Goal: Task Accomplishment & Management: Complete application form

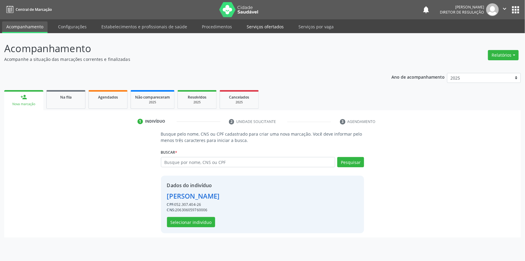
click at [276, 28] on link "Serviços ofertados" at bounding box center [265, 26] width 45 height 11
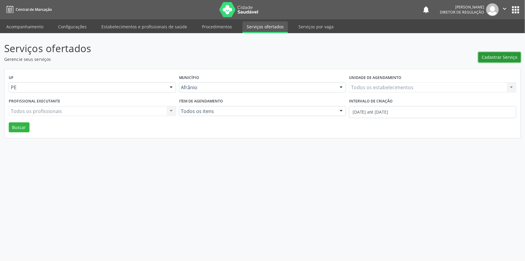
click at [493, 56] on span "Cadastrar Serviço" at bounding box center [500, 57] width 36 height 6
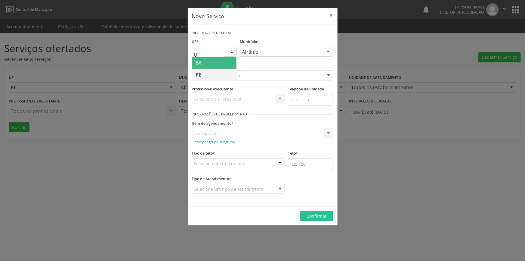
click at [231, 51] on div at bounding box center [232, 52] width 9 height 10
click at [228, 62] on span "BA" at bounding box center [214, 63] width 45 height 12
click at [255, 51] on div "Carregando... Juazeiro Nenhum resultado encontrado para: " " Não há nenhuma opç…" at bounding box center [286, 52] width 93 height 10
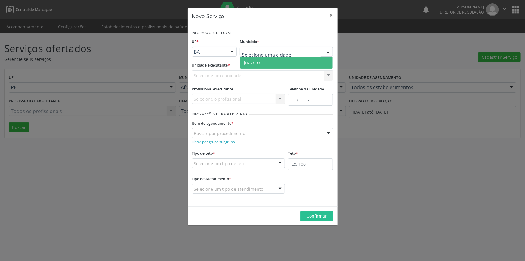
click at [253, 61] on span "Juazeiro" at bounding box center [253, 62] width 18 height 7
click at [240, 74] on div "Selecione uma unidade" at bounding box center [262, 75] width 141 height 10
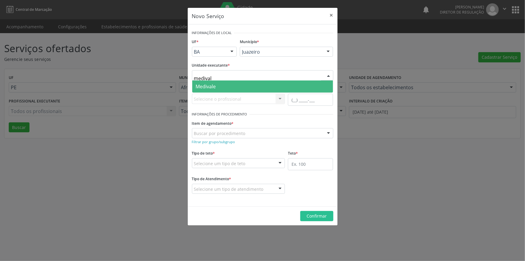
type input "medivale"
click at [240, 83] on span "Medivale" at bounding box center [262, 86] width 141 height 12
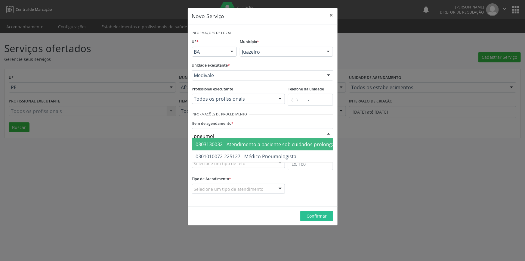
type input "pneumolo"
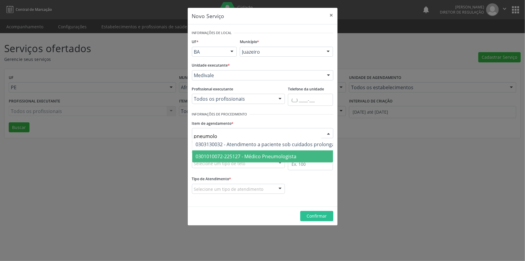
click at [249, 158] on span "0301010072-225127 - Médico Pneumologista" at bounding box center [246, 156] width 101 height 7
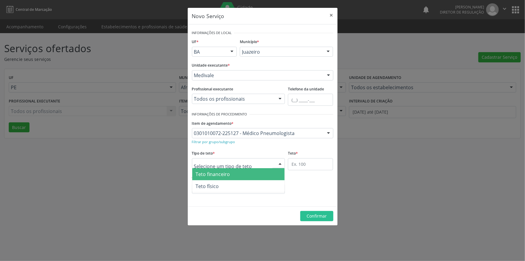
click at [249, 160] on div at bounding box center [238, 163] width 93 height 10
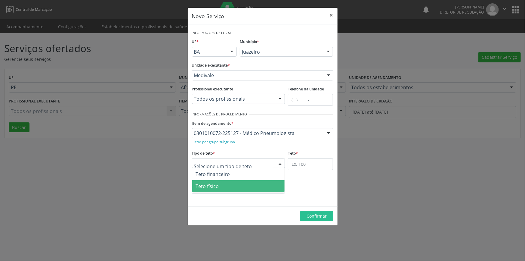
click at [241, 187] on span "Teto físico" at bounding box center [238, 186] width 93 height 12
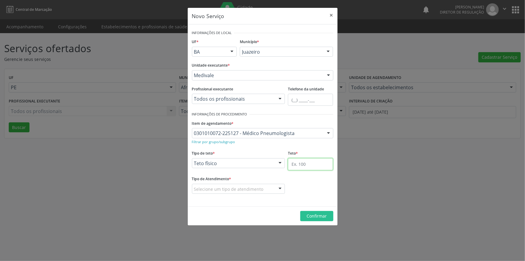
click at [308, 163] on input "text" at bounding box center [310, 164] width 45 height 12
type input "1"
click at [267, 190] on div "Selecione um tipo de atendimento" at bounding box center [238, 189] width 93 height 10
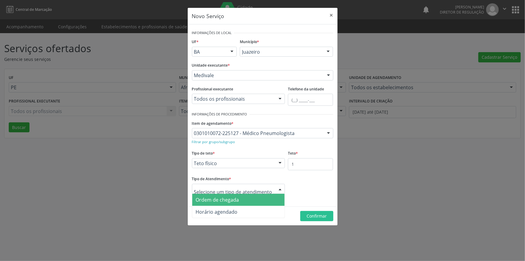
click at [260, 198] on span "Ordem de chegada" at bounding box center [238, 200] width 93 height 12
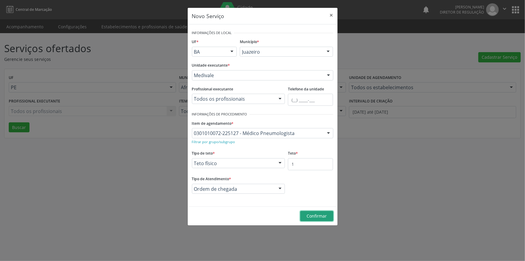
click at [313, 213] on span "Confirmar" at bounding box center [317, 216] width 20 height 6
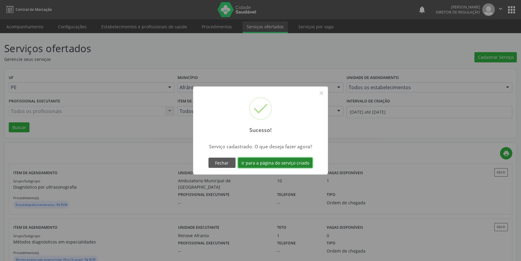
click at [304, 160] on button "Ir para a página do serviço criado" at bounding box center [275, 162] width 75 height 10
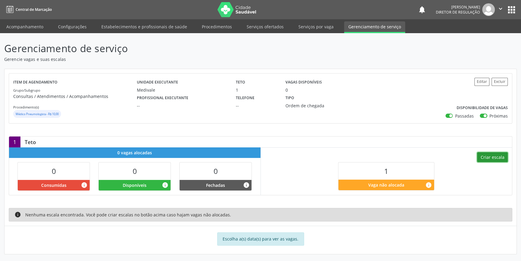
click at [492, 154] on button "Criar escala" at bounding box center [492, 157] width 31 height 10
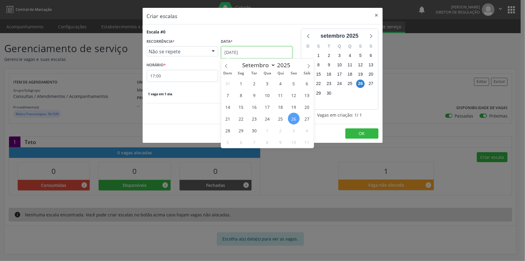
click at [268, 51] on input "[DATE]" at bounding box center [256, 52] width 71 height 12
click at [254, 129] on span "30" at bounding box center [254, 130] width 12 height 12
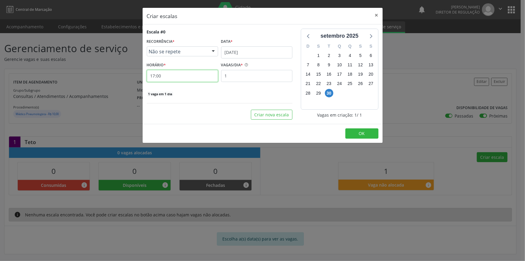
click at [190, 77] on input "17:00" at bounding box center [182, 76] width 71 height 12
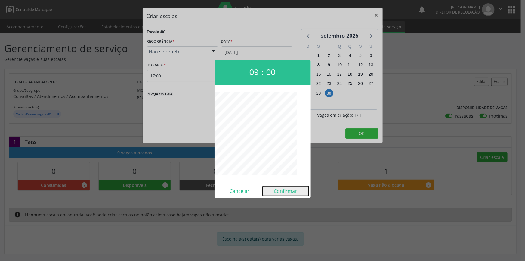
click at [288, 191] on button "Confirmar" at bounding box center [286, 191] width 46 height 10
type input "09:00"
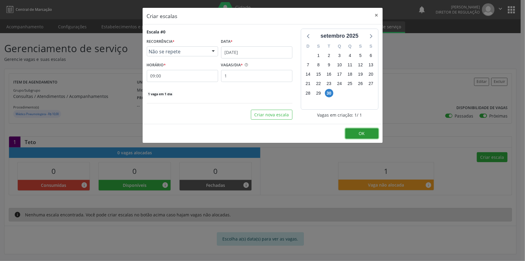
click at [358, 132] on button "OK" at bounding box center [362, 133] width 33 height 10
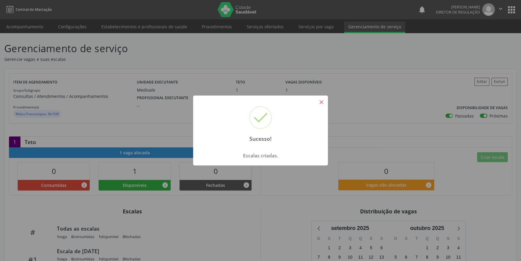
click at [320, 101] on button "×" at bounding box center [321, 102] width 10 height 10
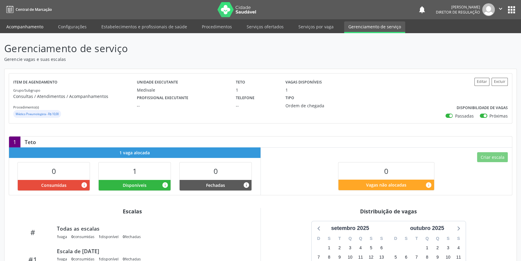
click at [36, 28] on link "Acompanhamento" at bounding box center [24, 26] width 45 height 11
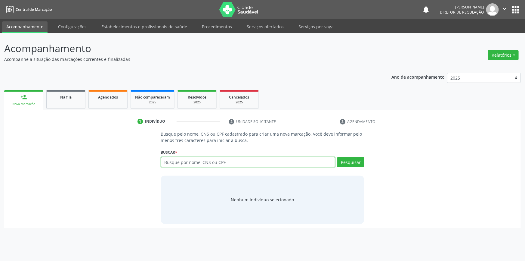
click at [201, 163] on input "text" at bounding box center [248, 162] width 175 height 10
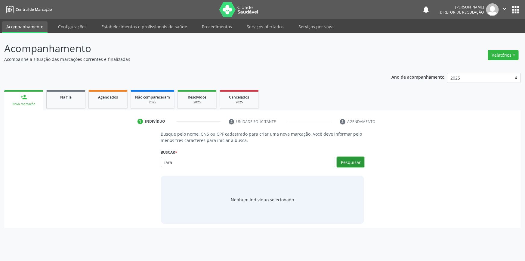
click at [345, 162] on button "Pesquisar" at bounding box center [350, 162] width 27 height 10
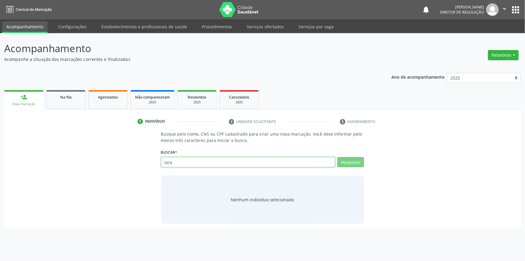
click at [268, 160] on input "iara" at bounding box center [248, 162] width 175 height 10
type input "iara marques"
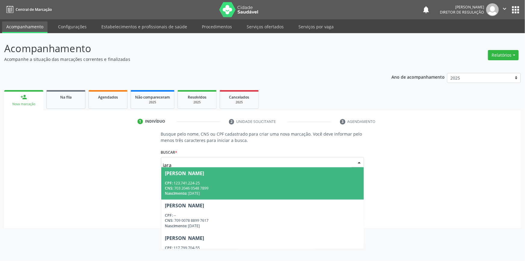
click at [200, 163] on input "iara" at bounding box center [257, 165] width 189 height 12
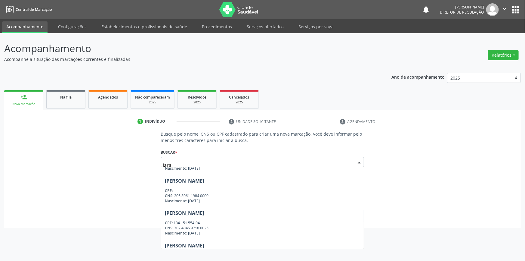
scroll to position [184, 0]
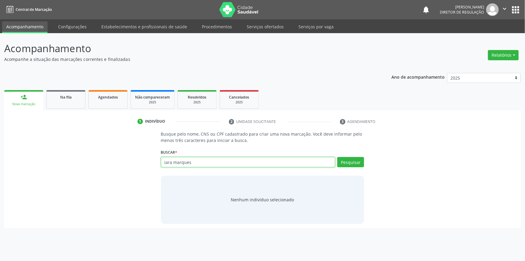
click at [205, 162] on input "iara marques" at bounding box center [248, 162] width 175 height 10
type input "i"
click at [185, 161] on input "text" at bounding box center [248, 162] width 175 height 10
paste input "CPF 059.082.853-31"
click at [171, 160] on input "CPF 059.082.853-31" at bounding box center [248, 162] width 175 height 10
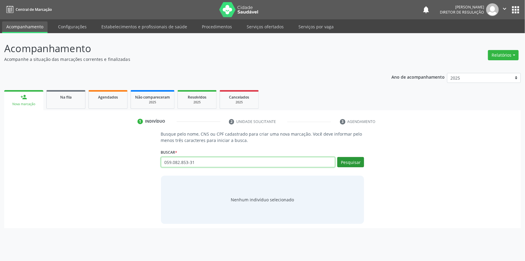
type input "059.082.853-31"
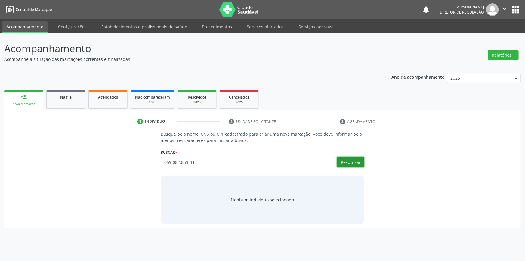
click at [349, 162] on button "Pesquisar" at bounding box center [350, 162] width 27 height 10
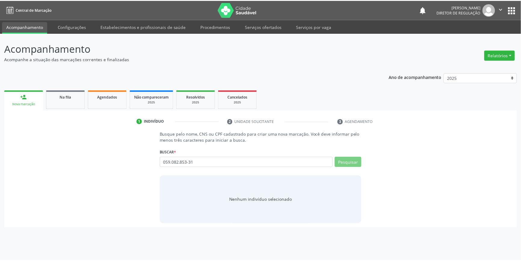
scroll to position [0, 0]
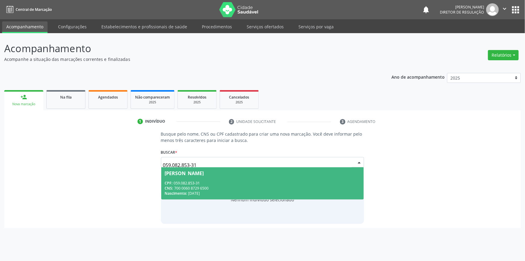
click at [213, 178] on span "[PERSON_NAME] CPF: 059.082.853-31 CNS: 700 0060 8729 6500 Nascimento: [DATE]" at bounding box center [262, 183] width 203 height 32
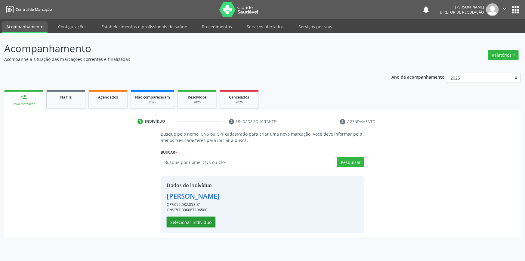
click at [201, 222] on button "Selecionar indivíduo" at bounding box center [191, 222] width 48 height 10
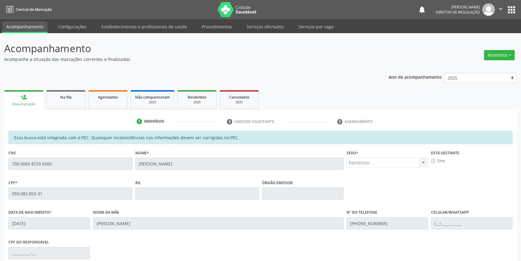
scroll to position [82, 0]
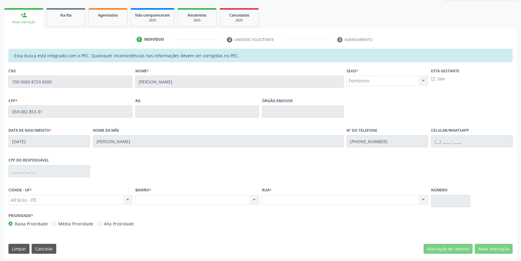
click at [6, 107] on div "Essa busca está integrada com o PEC. Quaisquer inconsistências nas informações …" at bounding box center [260, 153] width 513 height 209
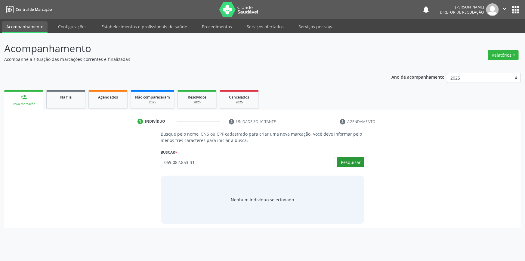
type input "059.082.853-31"
click at [343, 163] on button "Pesquisar" at bounding box center [350, 162] width 27 height 10
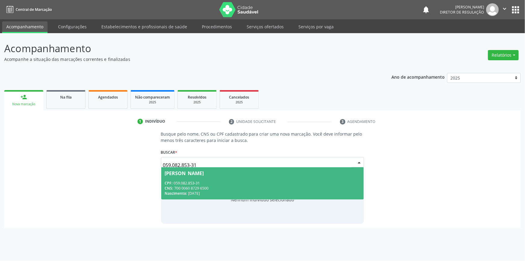
click at [287, 185] on div "CPF: 059.082.853-31" at bounding box center [263, 182] width 196 height 5
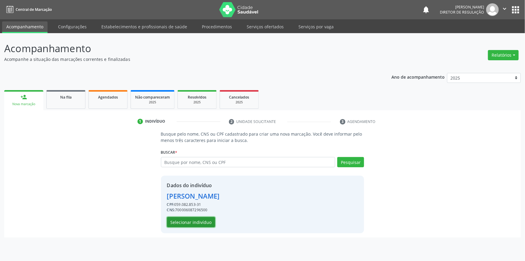
click at [211, 220] on button "Selecionar indivíduo" at bounding box center [191, 222] width 48 height 10
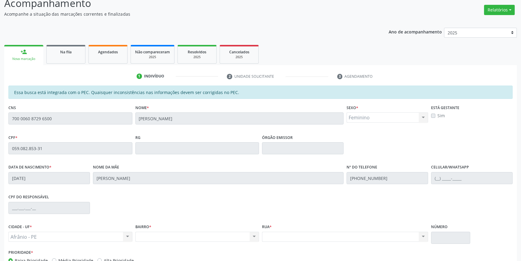
scroll to position [82, 0]
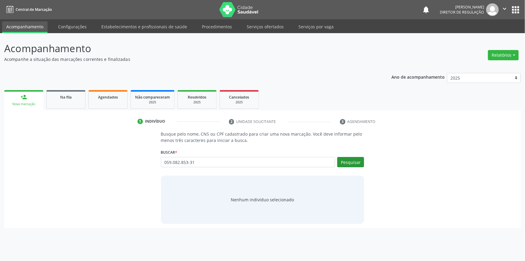
type input "059.082.853-31"
click at [354, 159] on button "Pesquisar" at bounding box center [350, 162] width 27 height 10
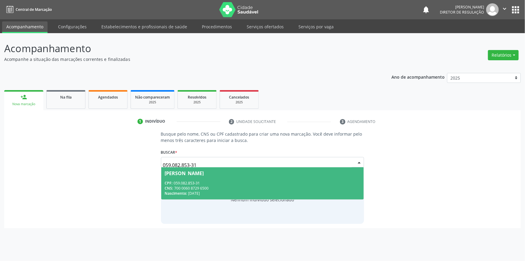
click at [239, 176] on span "[PERSON_NAME] CPF: 059.082.853-31 CNS: 700 0060 8729 6500 Nascimento: [DATE]" at bounding box center [262, 183] width 203 height 32
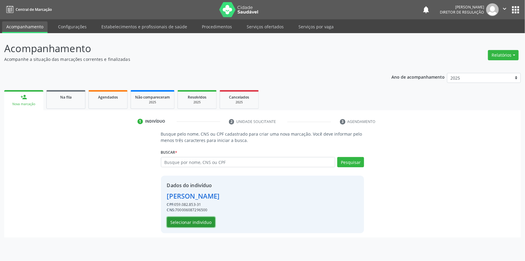
click at [205, 222] on button "Selecionar indivíduo" at bounding box center [191, 222] width 48 height 10
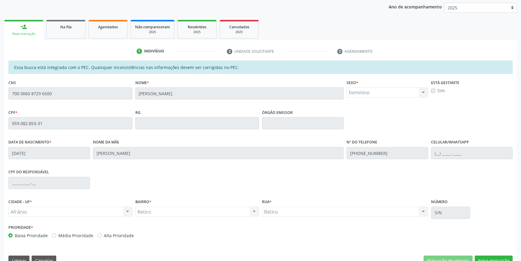
scroll to position [82, 0]
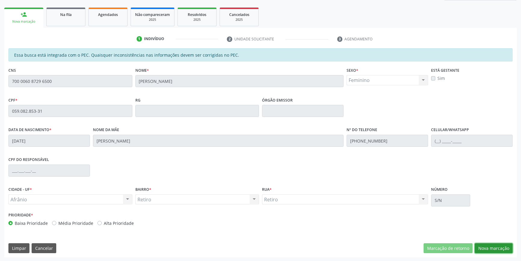
click at [491, 248] on button "Nova marcação" at bounding box center [494, 248] width 38 height 10
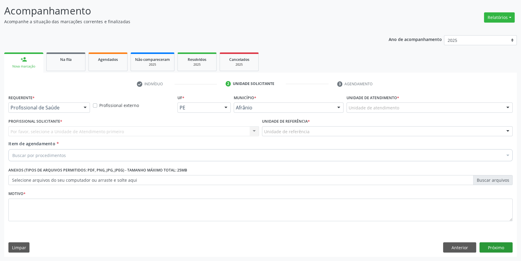
scroll to position [37, 0]
click at [427, 110] on div "Unidade de atendimento" at bounding box center [430, 108] width 166 height 10
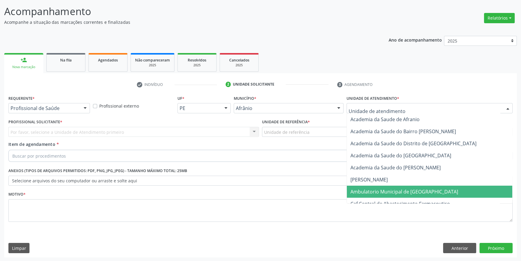
click at [404, 188] on span "Ambulatorio Municipal de [GEOGRAPHIC_DATA]" at bounding box center [405, 191] width 108 height 7
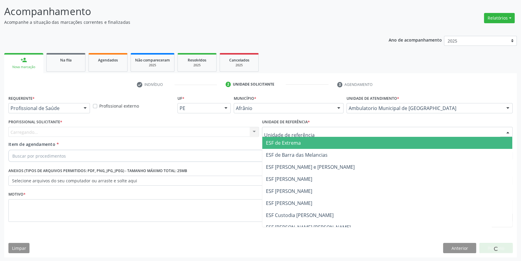
click at [323, 130] on div at bounding box center [387, 132] width 251 height 10
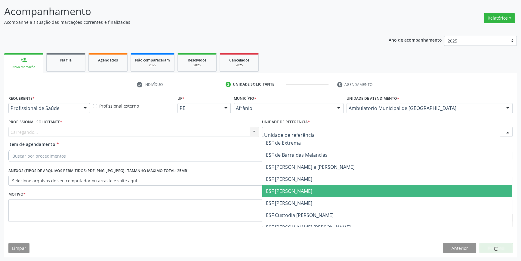
click at [306, 193] on span "ESF [PERSON_NAME]" at bounding box center [388, 191] width 250 height 12
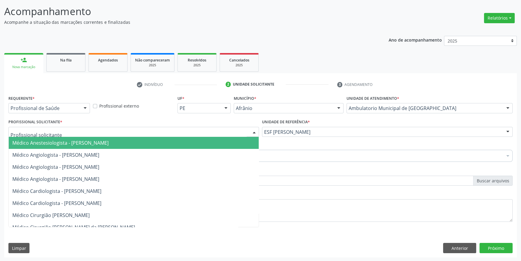
click at [151, 131] on div at bounding box center [133, 132] width 251 height 10
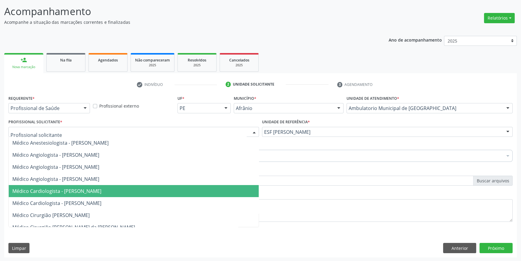
click at [101, 189] on span "Médico Cardiologista - [PERSON_NAME]" at bounding box center [56, 191] width 89 height 7
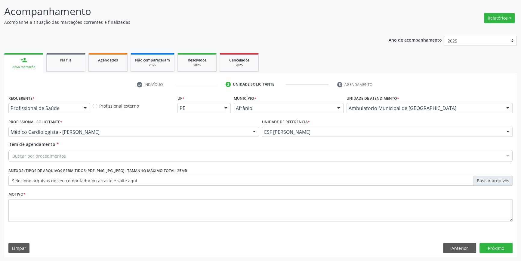
click at [94, 153] on div "Buscar por procedimentos" at bounding box center [260, 156] width 505 height 12
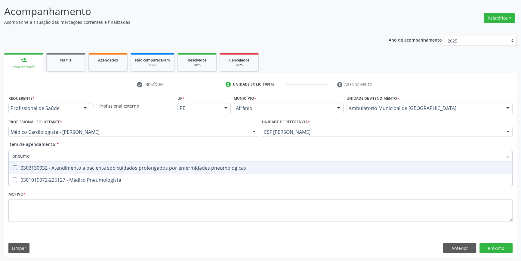
type input "pneumolo"
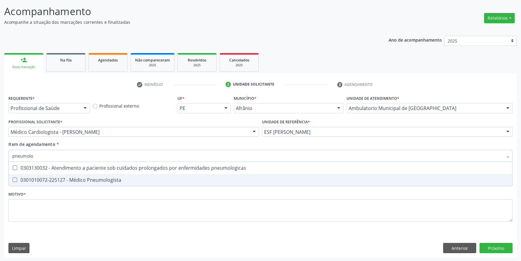
click at [100, 179] on div "0301010072-225127 - Médico Pneumologista" at bounding box center [260, 179] width 497 height 5
checkbox Pneumologista "true"
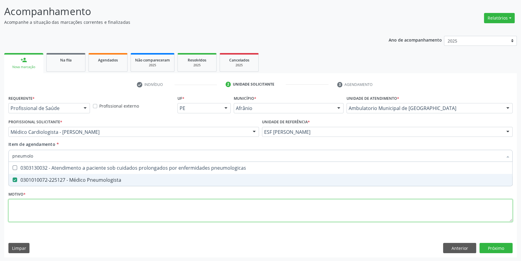
click at [102, 208] on div "Requerente * Profissional de Saúde Profissional de Saúde Paciente Nenhum result…" at bounding box center [260, 162] width 505 height 136
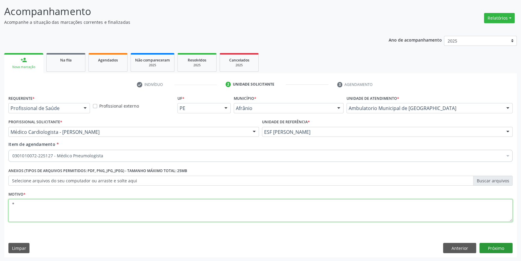
type textarea "*"
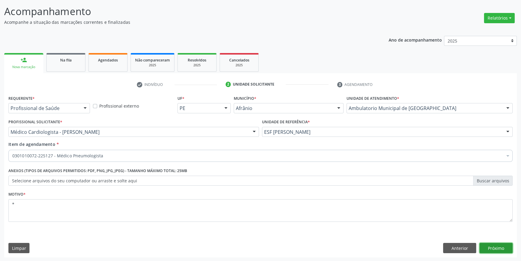
click at [494, 246] on button "Próximo" at bounding box center [496, 248] width 33 height 10
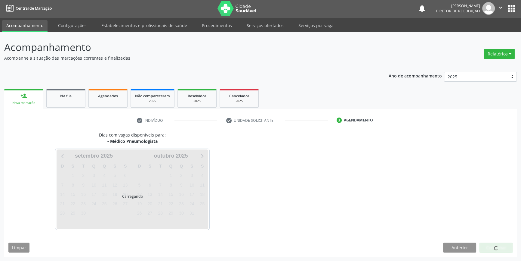
scroll to position [1, 0]
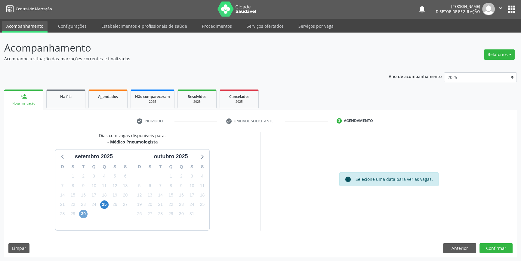
click at [86, 212] on span "30" at bounding box center [83, 214] width 8 height 8
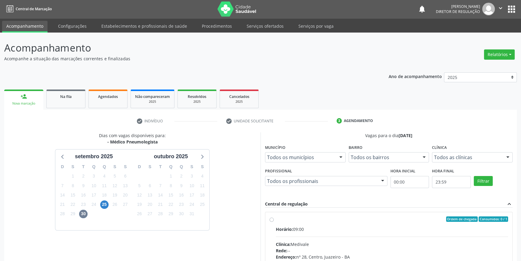
click at [278, 219] on div "Ordem de chegada Consumidos: 0 / 1" at bounding box center [392, 218] width 232 height 5
click at [274, 219] on input "Ordem de chegada Consumidos: 0 / 1 Horário: 09:00 Clínica: Medivale Rede: -- En…" at bounding box center [272, 218] width 4 height 5
radio input "true"
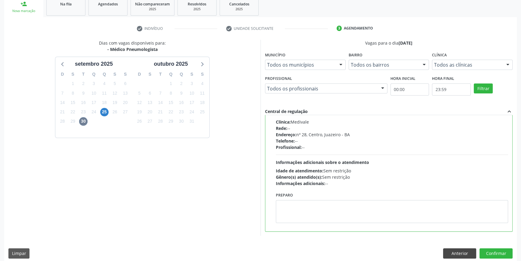
scroll to position [98, 0]
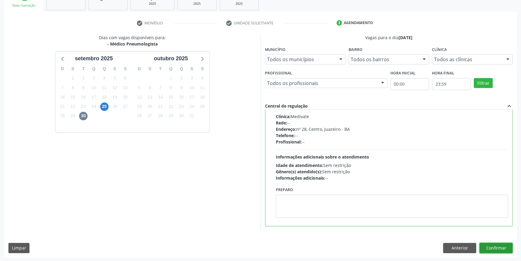
click at [493, 247] on button "Confirmar" at bounding box center [496, 248] width 33 height 10
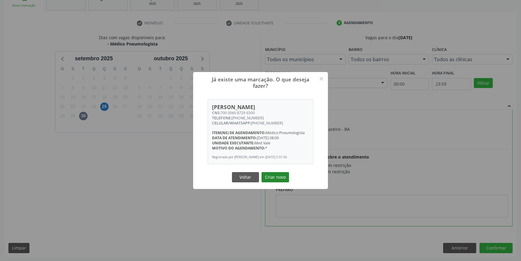
click at [275, 180] on button "Criar novo" at bounding box center [276, 177] width 28 height 10
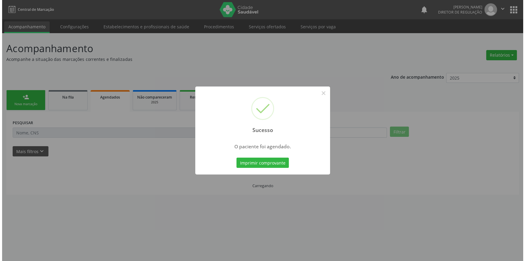
scroll to position [0, 0]
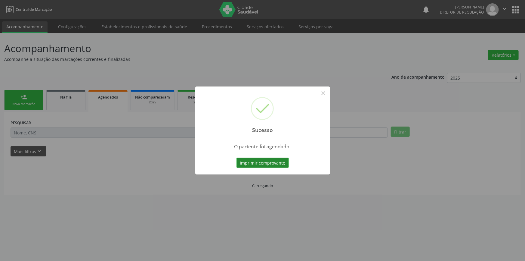
click at [279, 164] on button "Imprimir comprovante" at bounding box center [263, 162] width 52 height 10
